Goal: Information Seeking & Learning: Check status

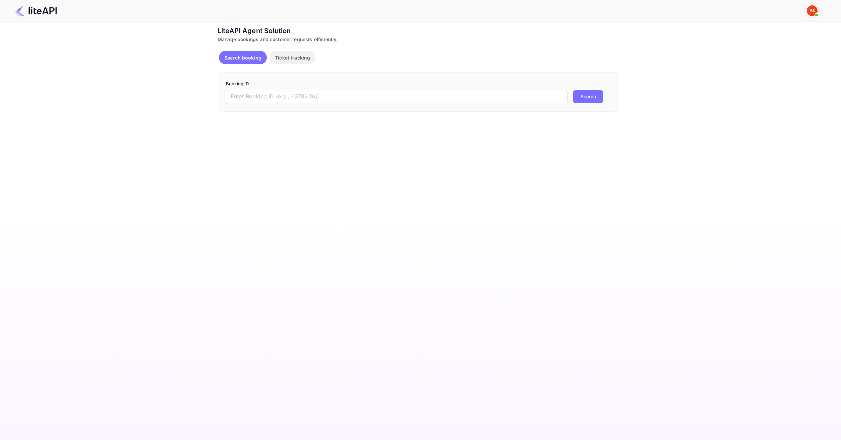
click at [385, 104] on div "Booking ID ​ Search" at bounding box center [419, 91] width 402 height 39
click at [389, 97] on input "text" at bounding box center [396, 96] width 341 height 13
paste input "8257574"
type input "8257574"
click at [595, 102] on button "Search" at bounding box center [588, 96] width 30 height 13
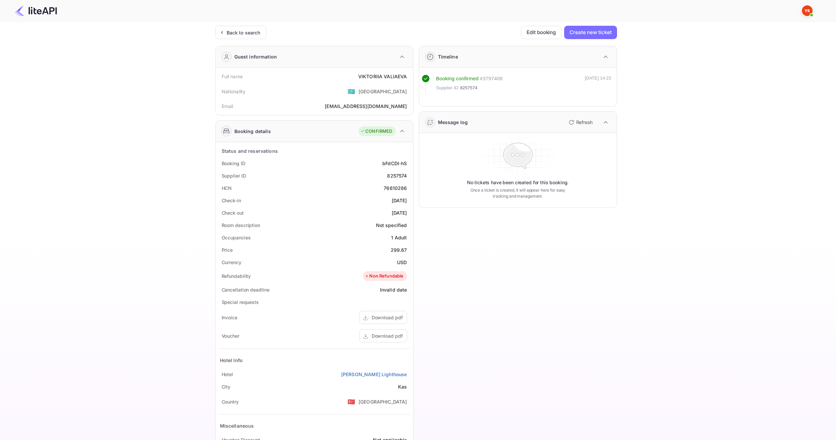
click at [361, 76] on div "VIKTORIIA VALIAEVA" at bounding box center [382, 76] width 49 height 7
drag, startPoint x: 359, startPoint y: 76, endPoint x: 406, endPoint y: 75, distance: 46.5
click at [406, 75] on div "VIKTORIIA VALIAEVA" at bounding box center [382, 76] width 49 height 7
copy div "VIKTORIIA VALIAEVA"
drag, startPoint x: 400, startPoint y: 248, endPoint x: 407, endPoint y: 249, distance: 7.1
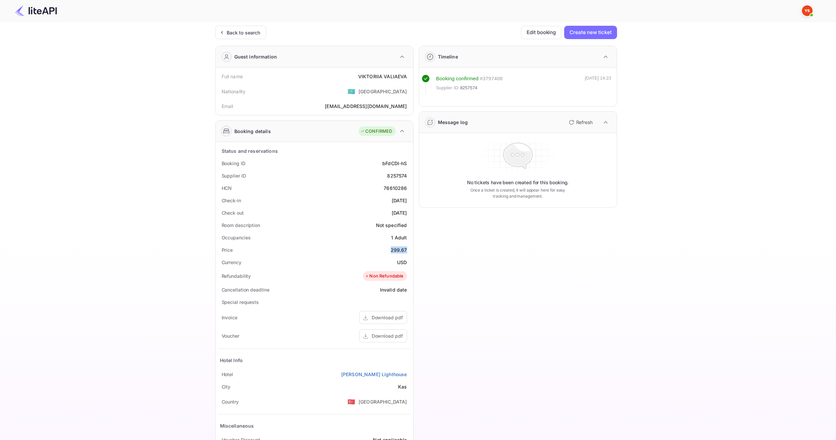
click at [407, 249] on div "Price 299.67" at bounding box center [314, 250] width 192 height 12
copy div "299.67"
